Goal: Task Accomplishment & Management: Complete application form

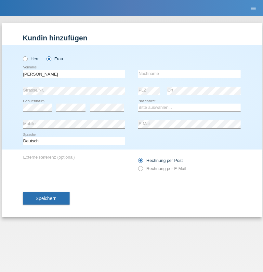
type input "[PERSON_NAME]"
click at [189, 74] on input "text" at bounding box center [189, 74] width 102 height 8
type input "[PERSON_NAME]"
select select "MK"
select select "C"
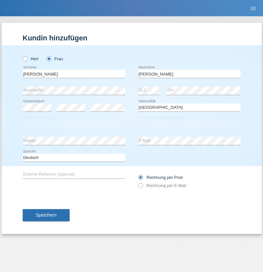
select select "28"
select select "01"
select select "1998"
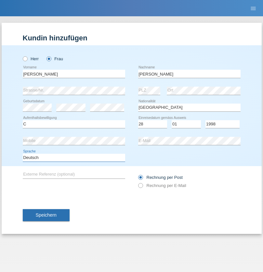
select select "en"
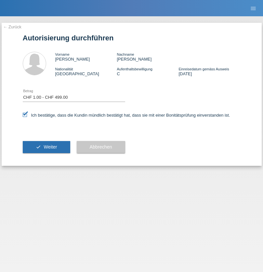
select select "1"
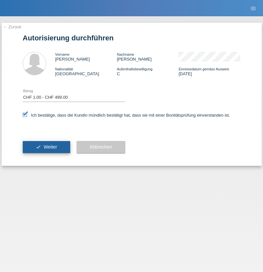
click at [46, 147] on span "Weiter" at bounding box center [50, 146] width 13 height 5
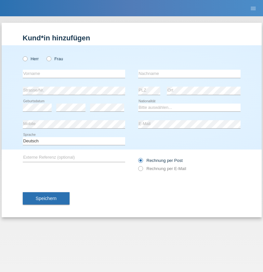
radio input "true"
click at [74, 74] on input "text" at bounding box center [74, 74] width 102 height 8
type input "David"
click at [189, 74] on input "text" at bounding box center [189, 74] width 102 height 8
type input "Senn"
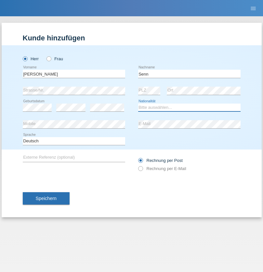
select select "CH"
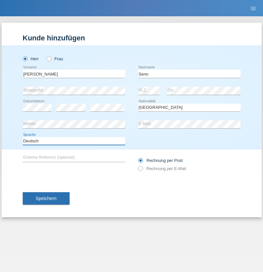
select select "en"
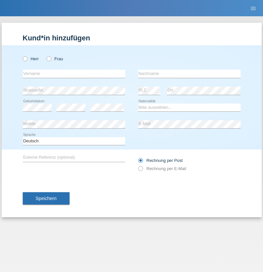
radio input "true"
click at [74, 74] on input "text" at bounding box center [74, 74] width 102 height 8
type input "Moser"
click at [189, 74] on input "text" at bounding box center [189, 74] width 102 height 8
type input "Emely"
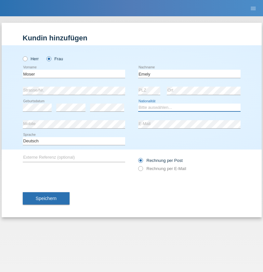
select select "CH"
radio input "true"
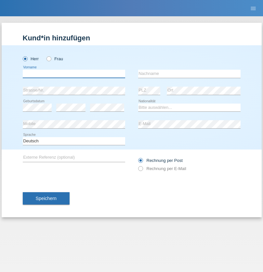
click at [74, 74] on input "text" at bounding box center [74, 74] width 102 height 8
type input "Mohammad Qais"
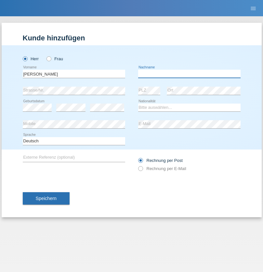
click at [189, 74] on input "text" at bounding box center [189, 74] width 102 height 8
type input "Nemani"
select select "AF"
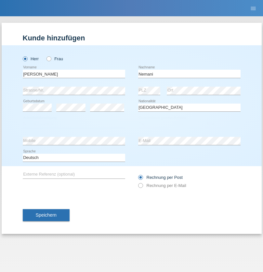
select select "C"
select select "02"
select select "01"
select select "2021"
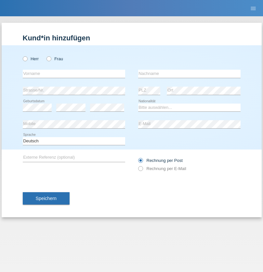
radio input "true"
click at [74, 74] on input "text" at bounding box center [74, 74] width 102 height 8
type input "Besart"
click at [189, 74] on input "text" at bounding box center [189, 74] width 102 height 8
type input "Emiri"
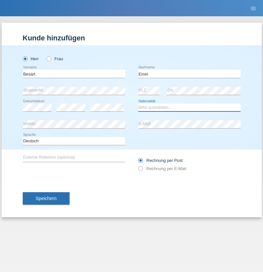
select select "XK"
select select "C"
select select "04"
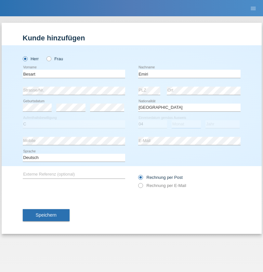
select select "04"
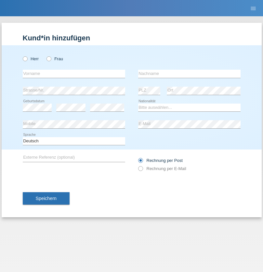
radio input "true"
click at [74, 74] on input "text" at bounding box center [74, 74] width 102 height 8
type input "Camille"
click at [189, 74] on input "text" at bounding box center [189, 74] width 102 height 8
type input "Jacquet"
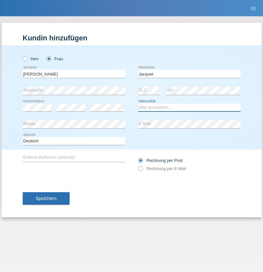
select select "CH"
radio input "true"
select select "DE"
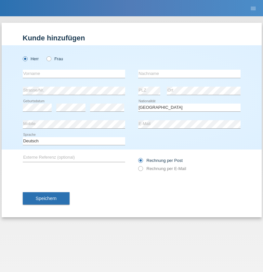
select select "C"
select select "07"
select select "11"
select select "1972"
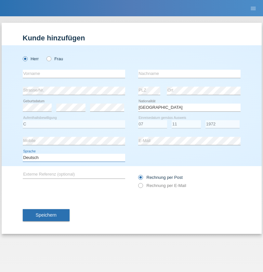
select select "en"
